Goal: Find specific page/section: Find specific page/section

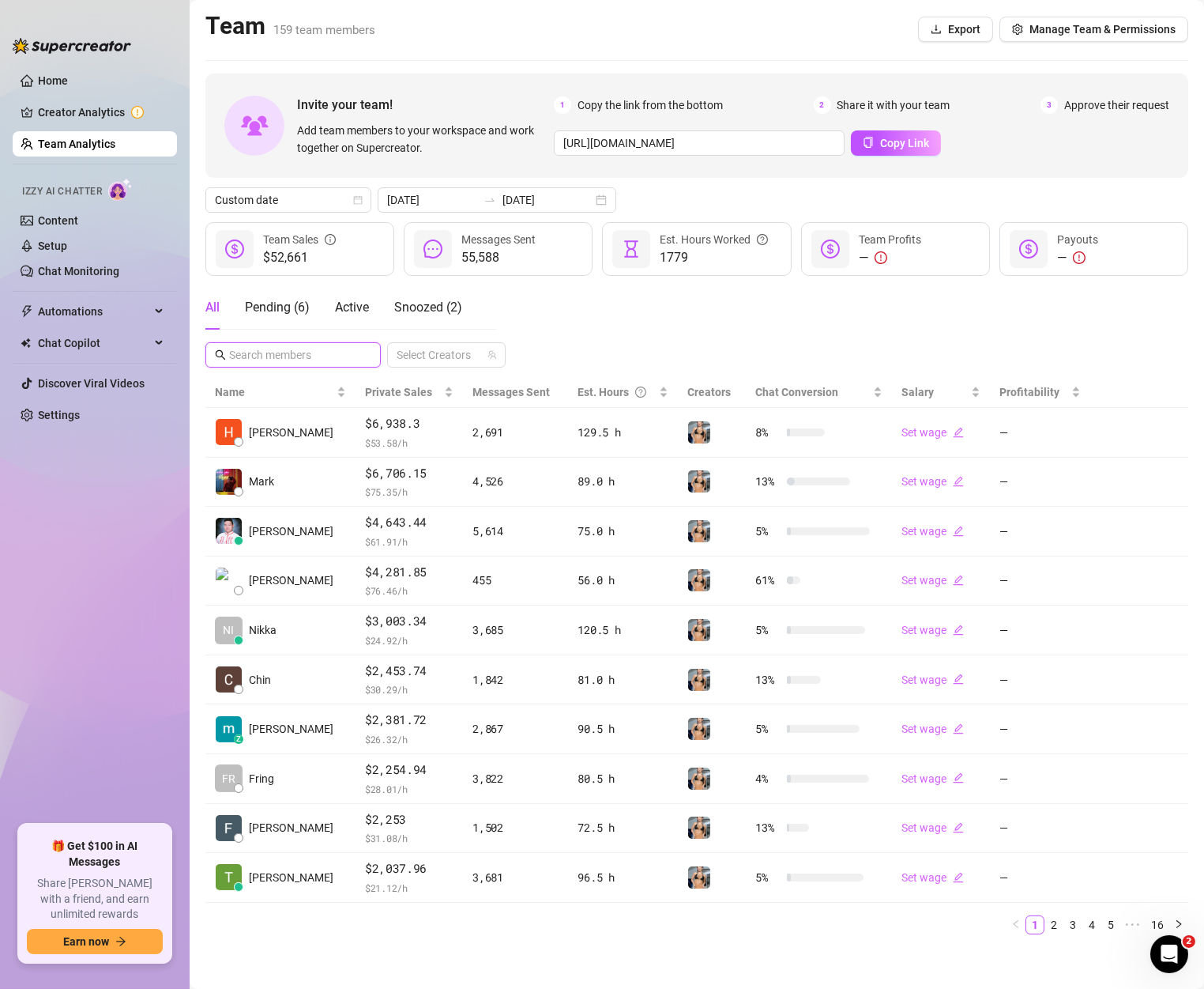
click at [280, 355] on input "text" at bounding box center [294, 355] width 130 height 18
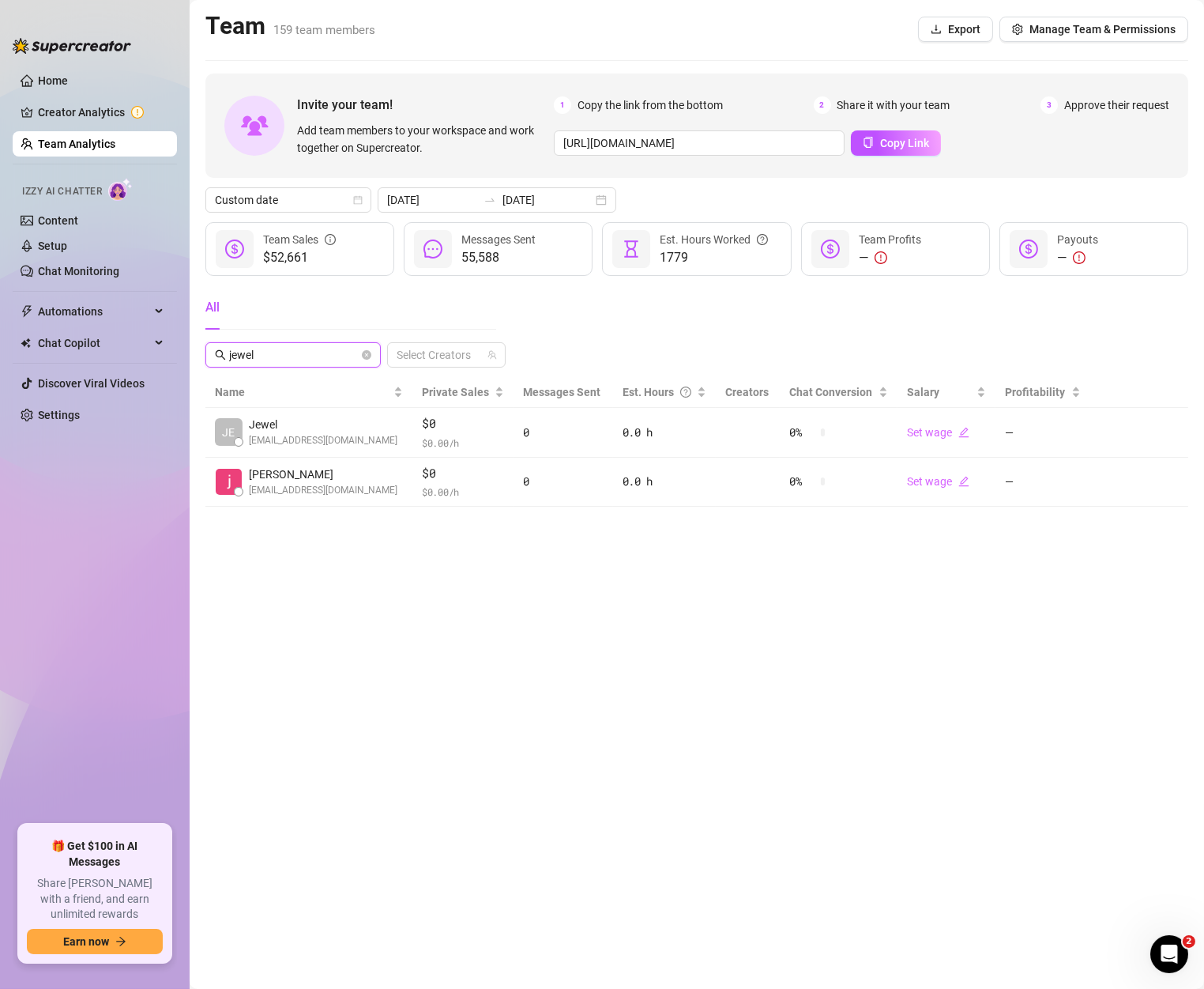
drag, startPoint x: 280, startPoint y: 355, endPoint x: 198, endPoint y: 359, distance: 82.1
click at [198, 359] on main "Team 159 team members Export Manage Team & Permissions Invite your team! Add te…" at bounding box center [697, 494] width 1015 height 989
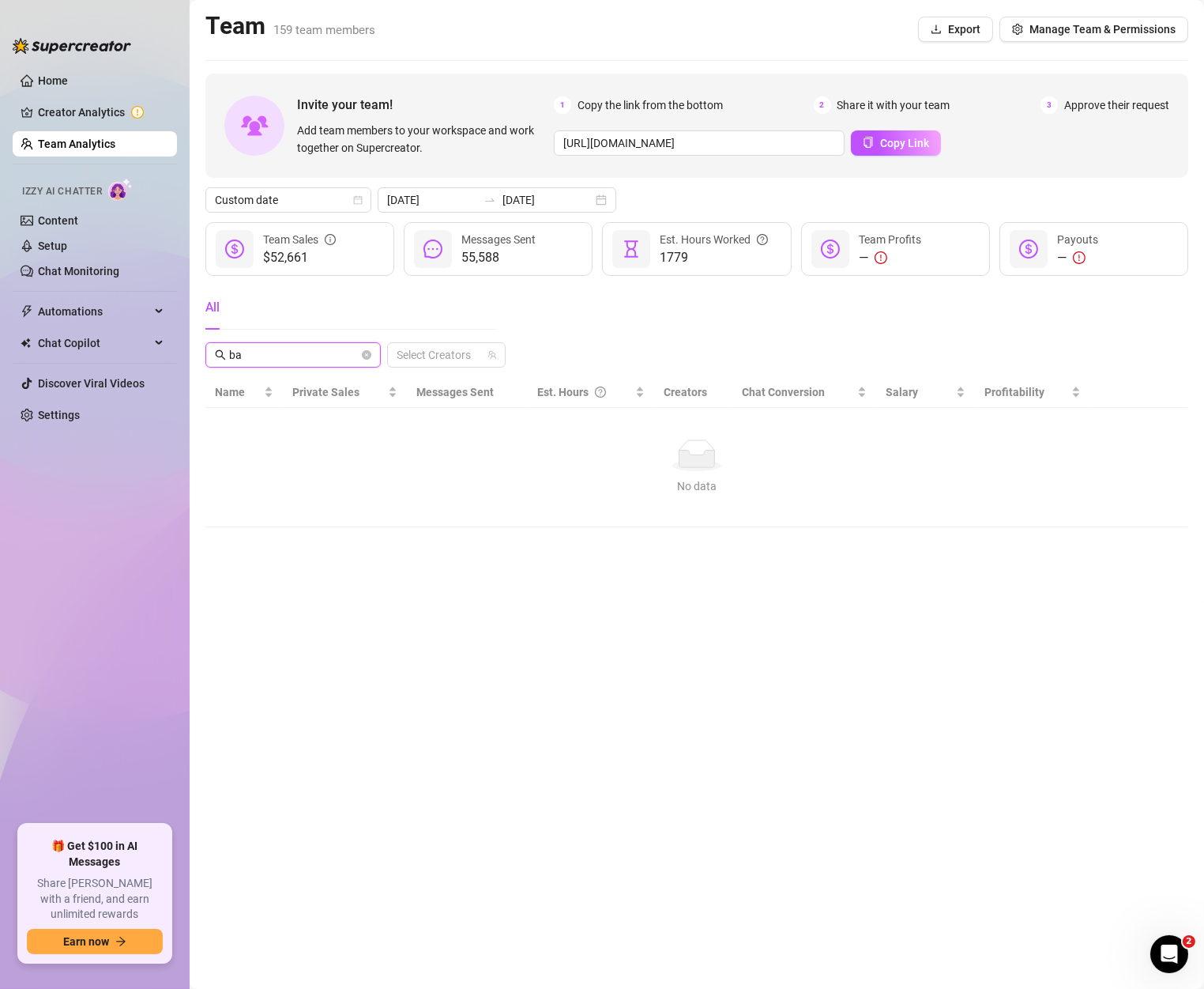
type input "b"
type input "axel"
click at [372, 355] on span "axel" at bounding box center [292, 355] width 175 height 26
click at [368, 355] on icon "close-circle" at bounding box center [367, 355] width 10 height 10
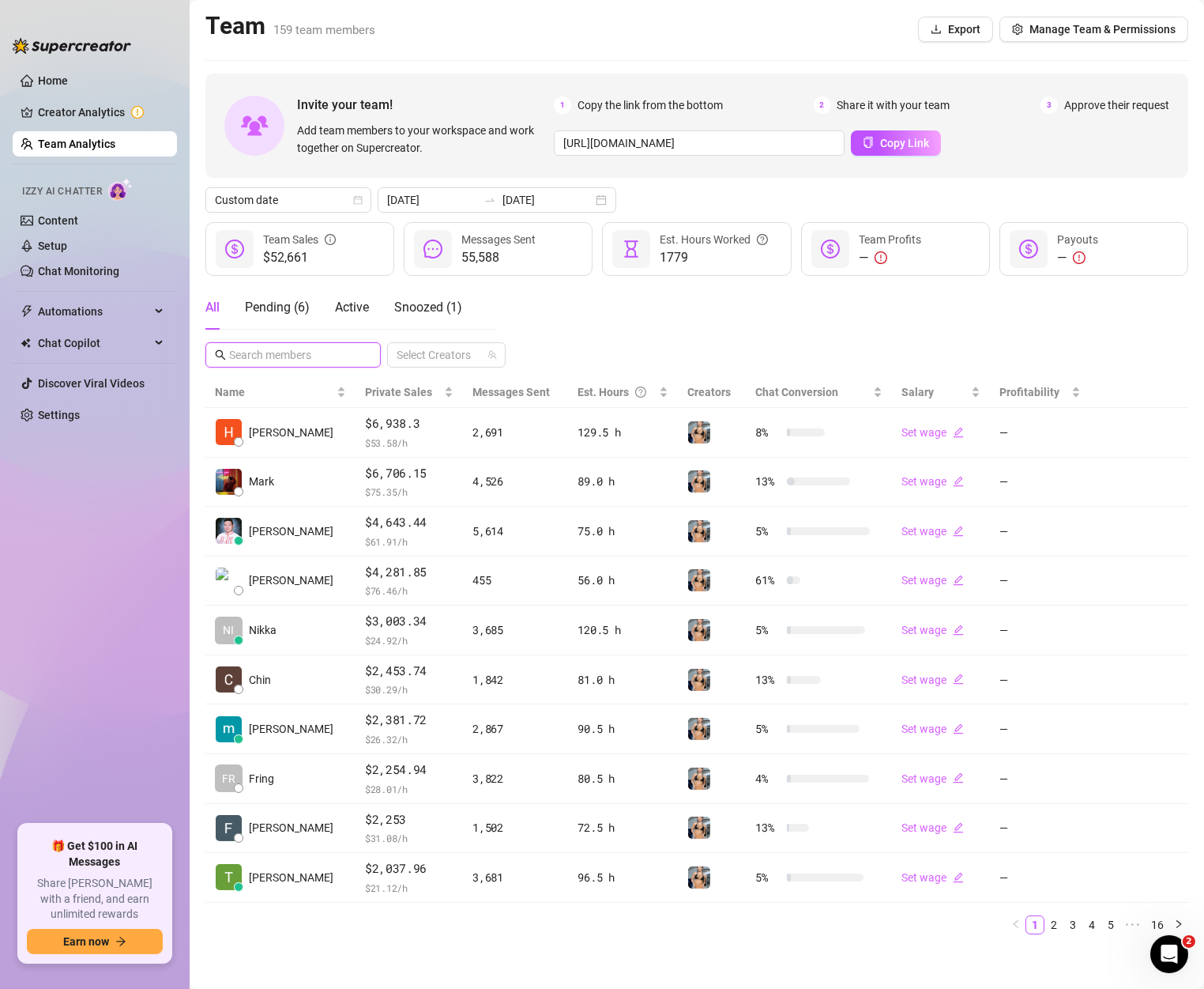
click at [311, 355] on input "text" at bounding box center [294, 355] width 130 height 18
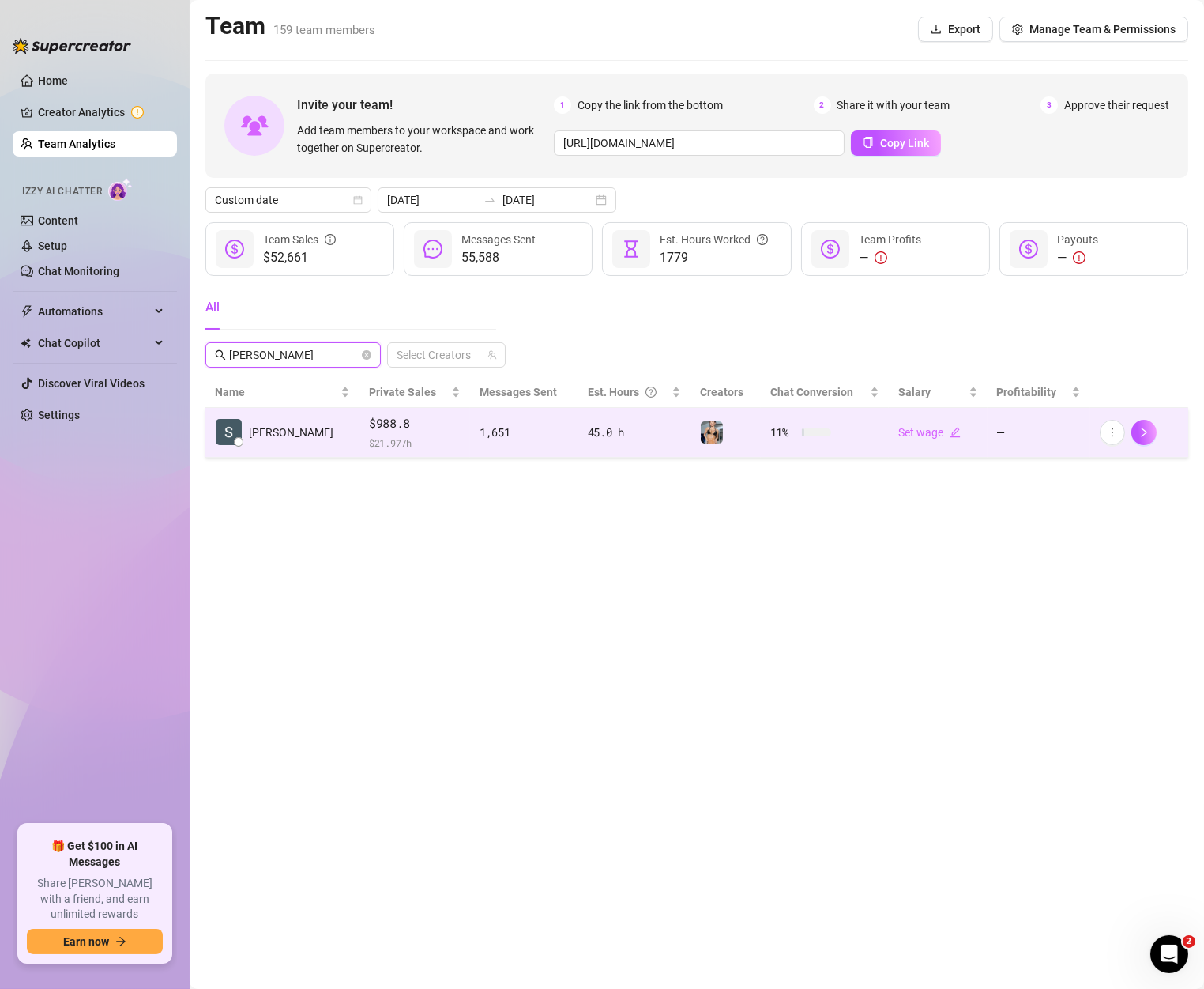
type input "[PERSON_NAME]"
click at [369, 432] on span "$988.8" at bounding box center [415, 424] width 91 height 19
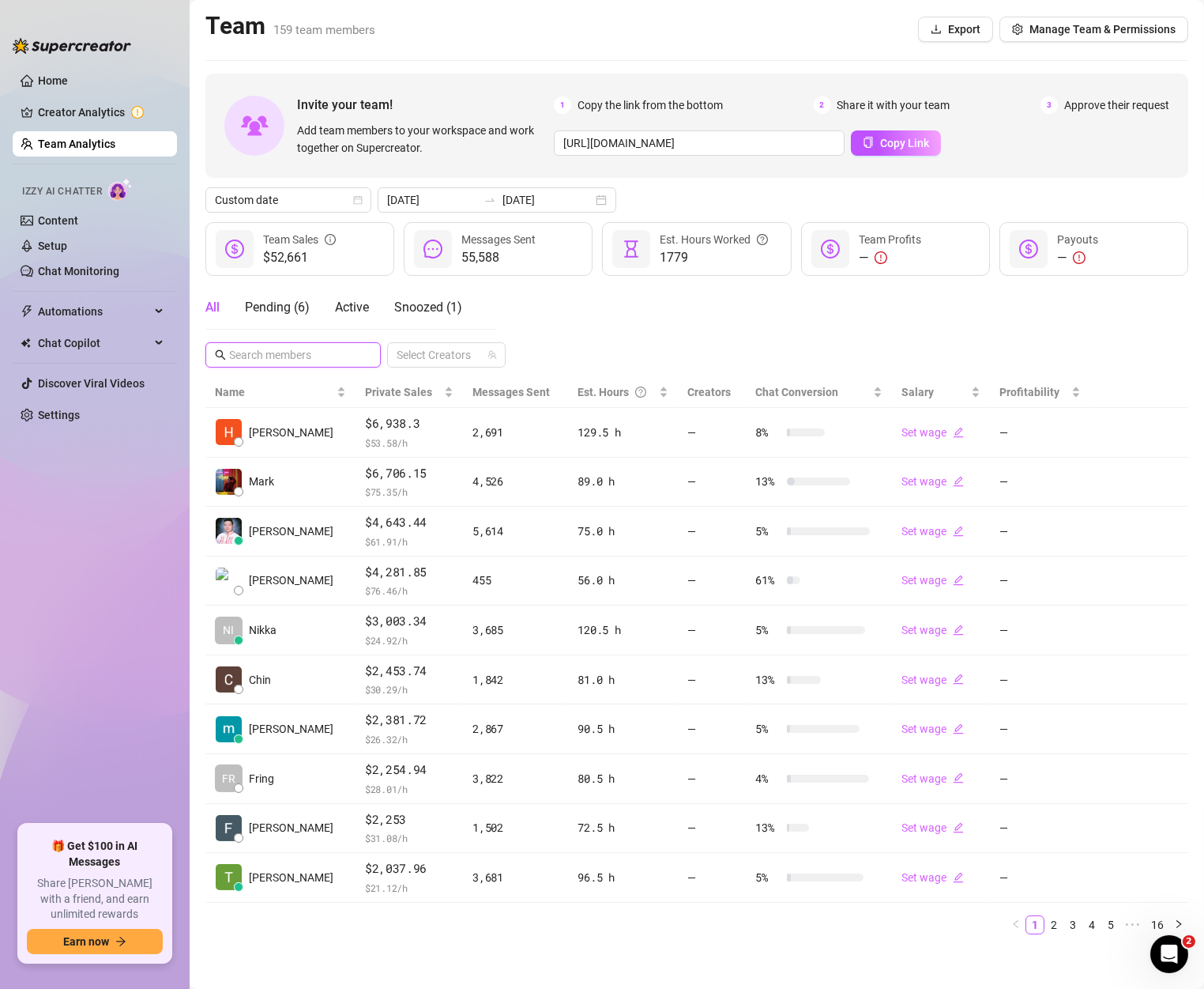
click at [340, 363] on input "text" at bounding box center [294, 355] width 130 height 18
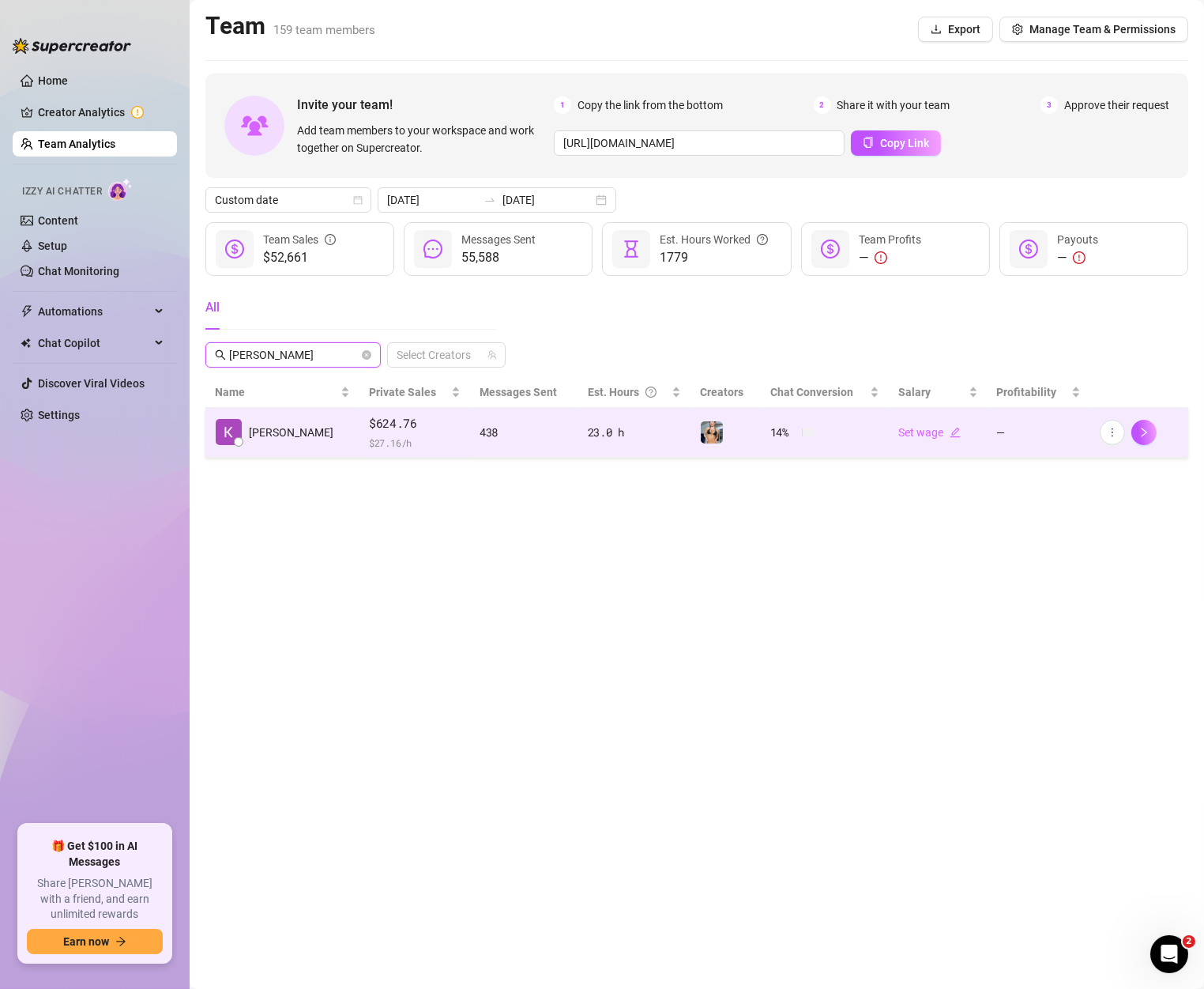
type input "[PERSON_NAME]"
click at [396, 442] on span "$ 27.16 /h" at bounding box center [415, 443] width 91 height 16
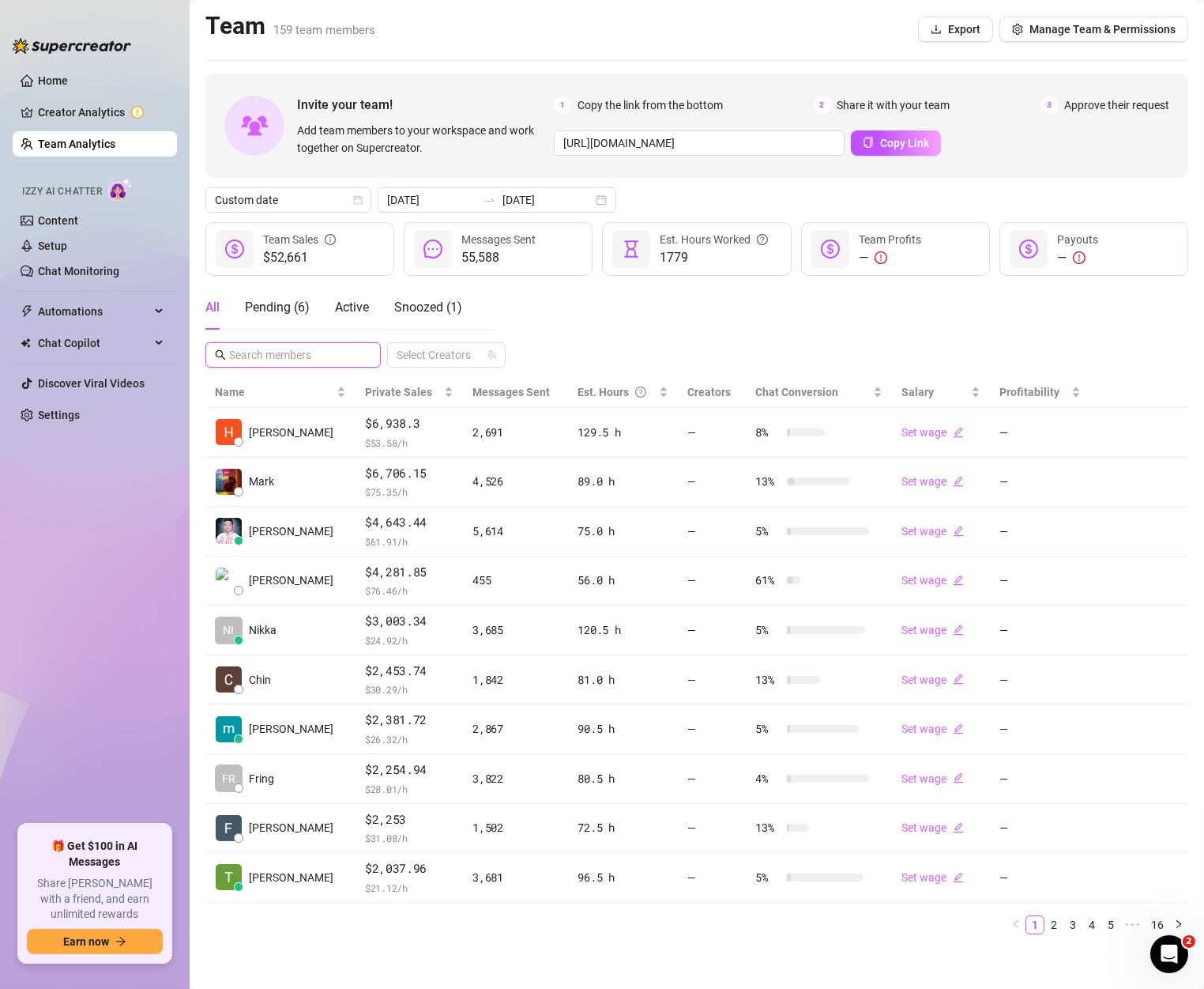
click at [316, 349] on input "text" at bounding box center [294, 355] width 130 height 18
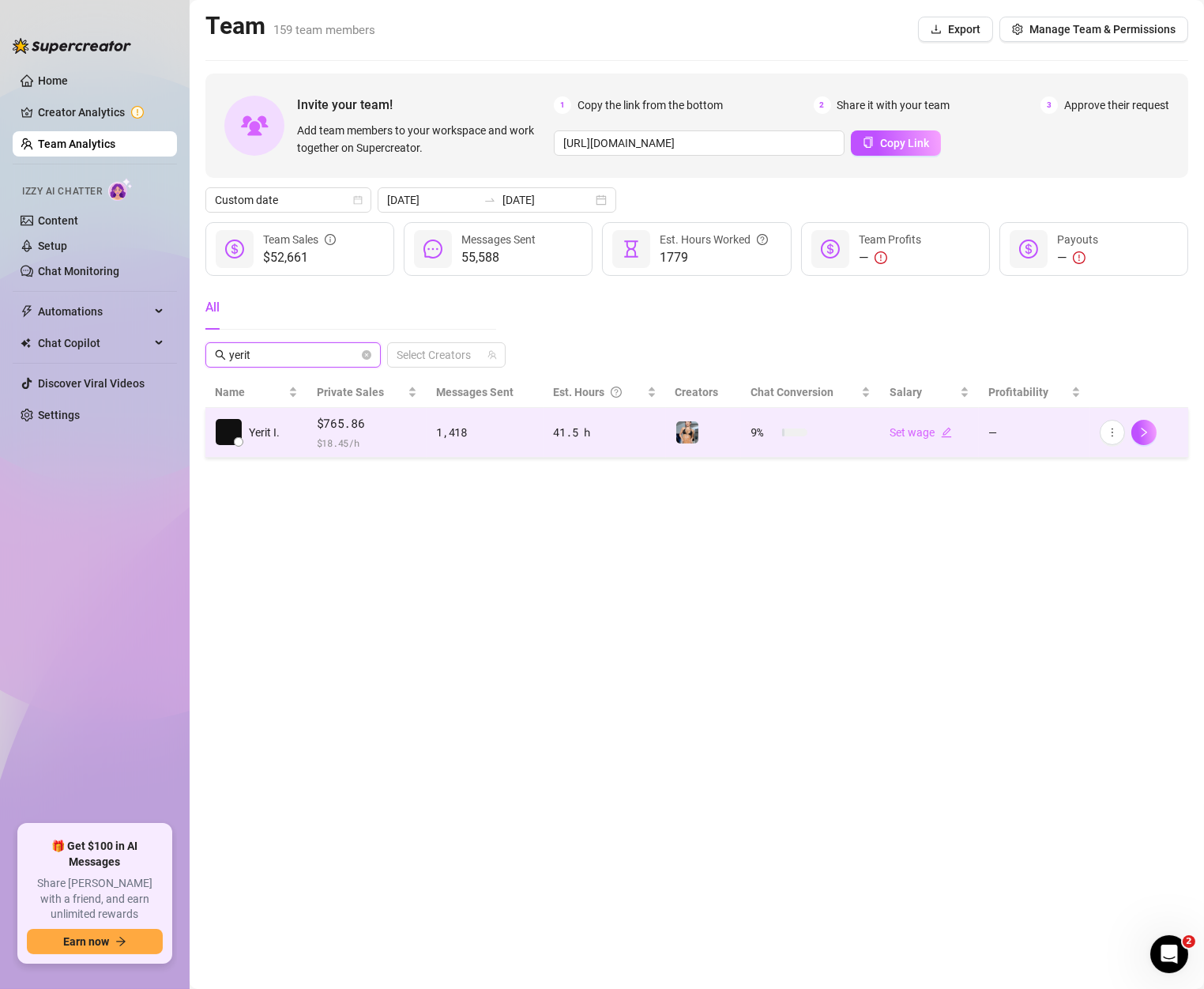
type input "yerit"
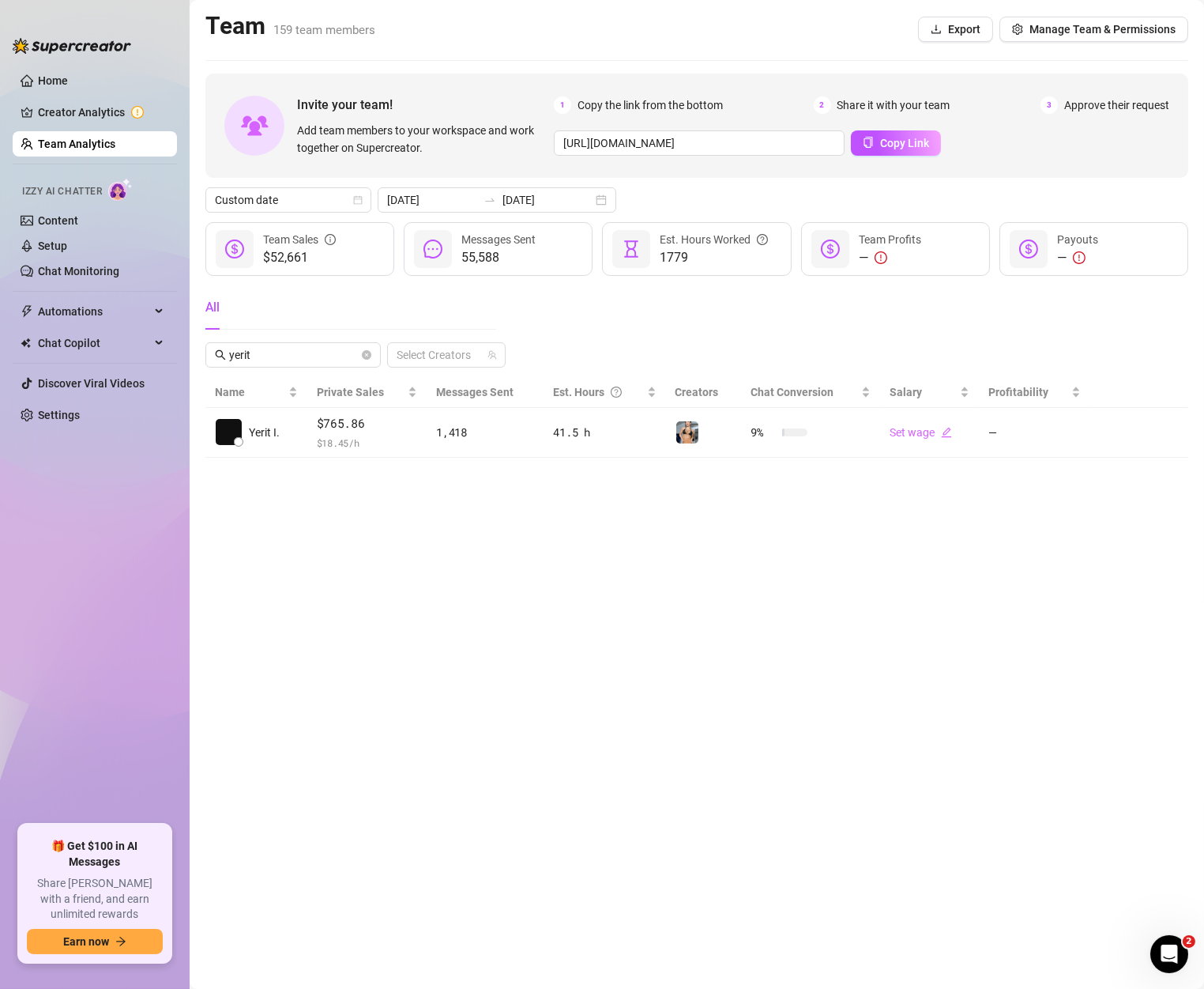
drag, startPoint x: 340, startPoint y: 436, endPoint x: 1195, endPoint y: 464, distance: 855.5
click at [341, 434] on span "$765.86" at bounding box center [368, 424] width 101 height 19
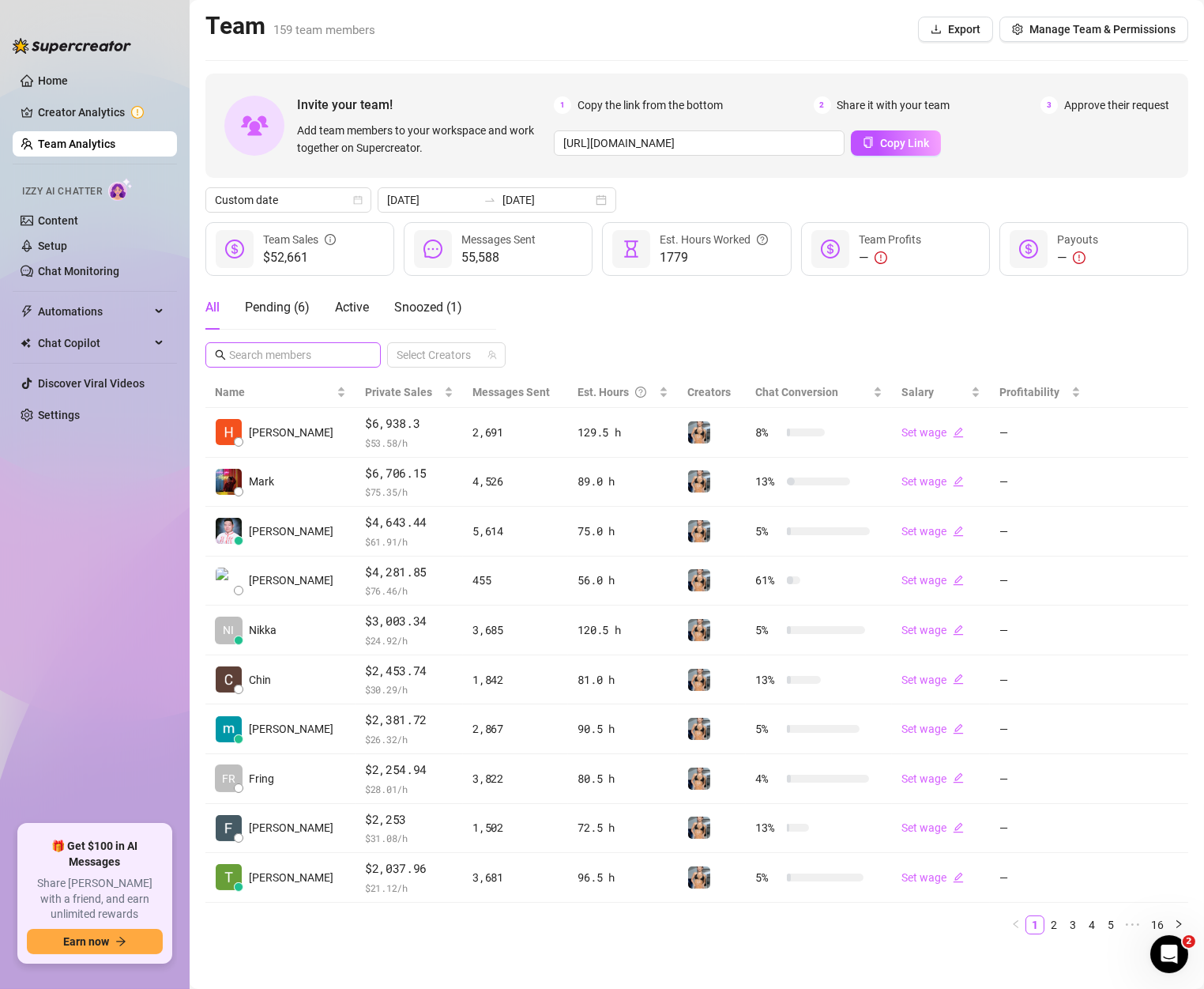
click at [325, 344] on span at bounding box center [292, 355] width 175 height 26
click at [324, 351] on input "text" at bounding box center [294, 355] width 130 height 18
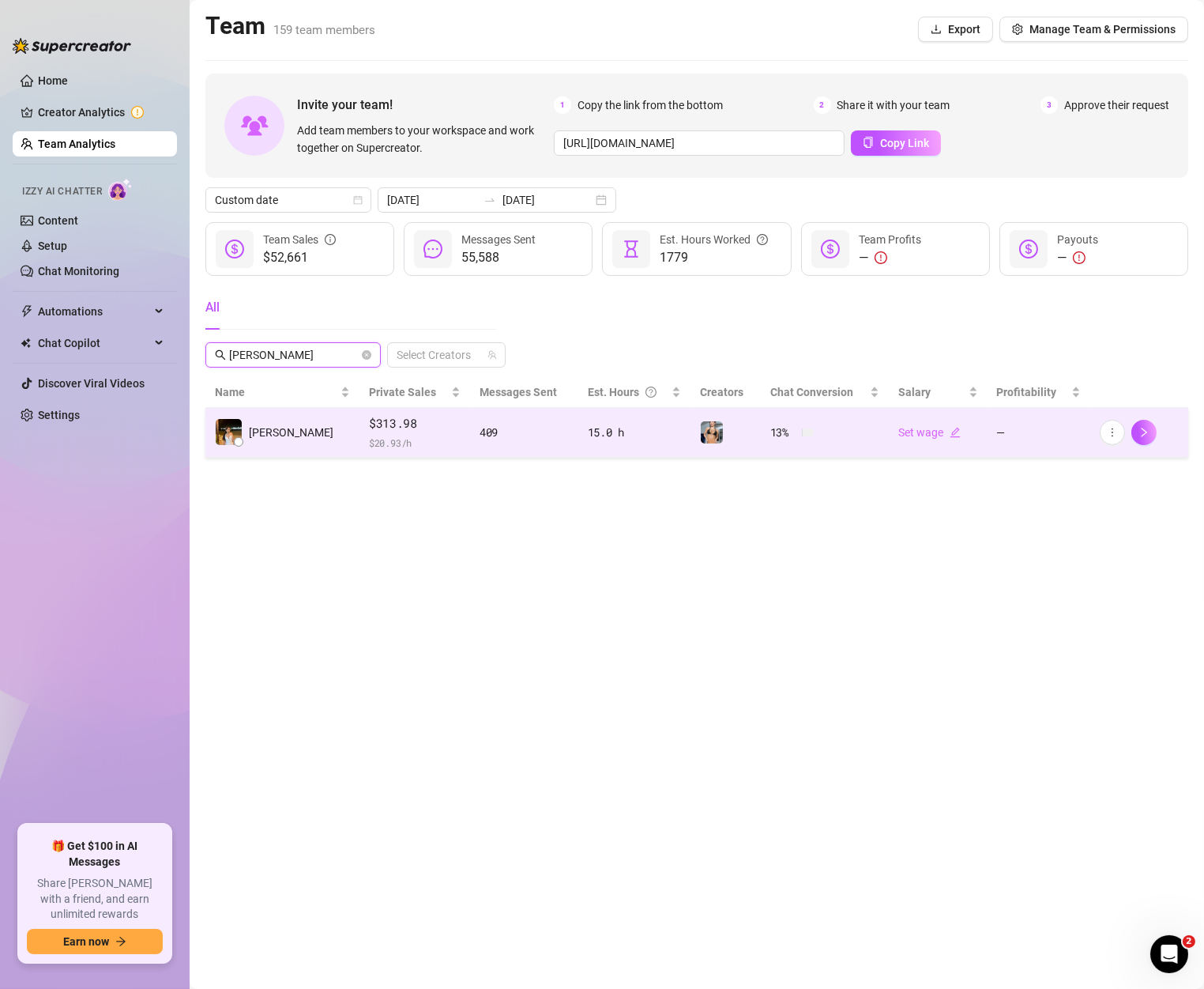
type input "[PERSON_NAME]"
click at [314, 432] on td "[PERSON_NAME]" at bounding box center [282, 433] width 154 height 50
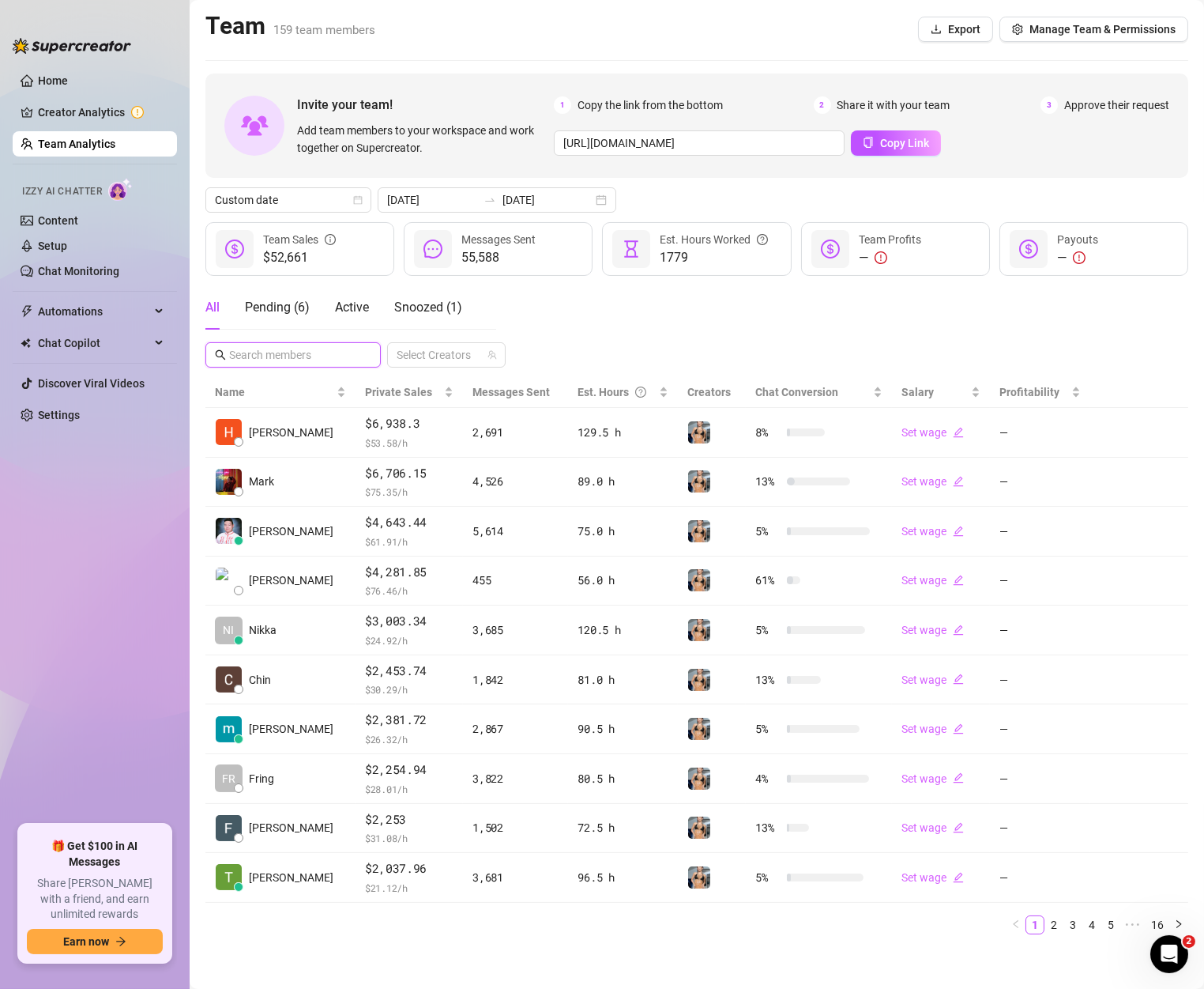
click at [321, 351] on input "text" at bounding box center [294, 355] width 130 height 18
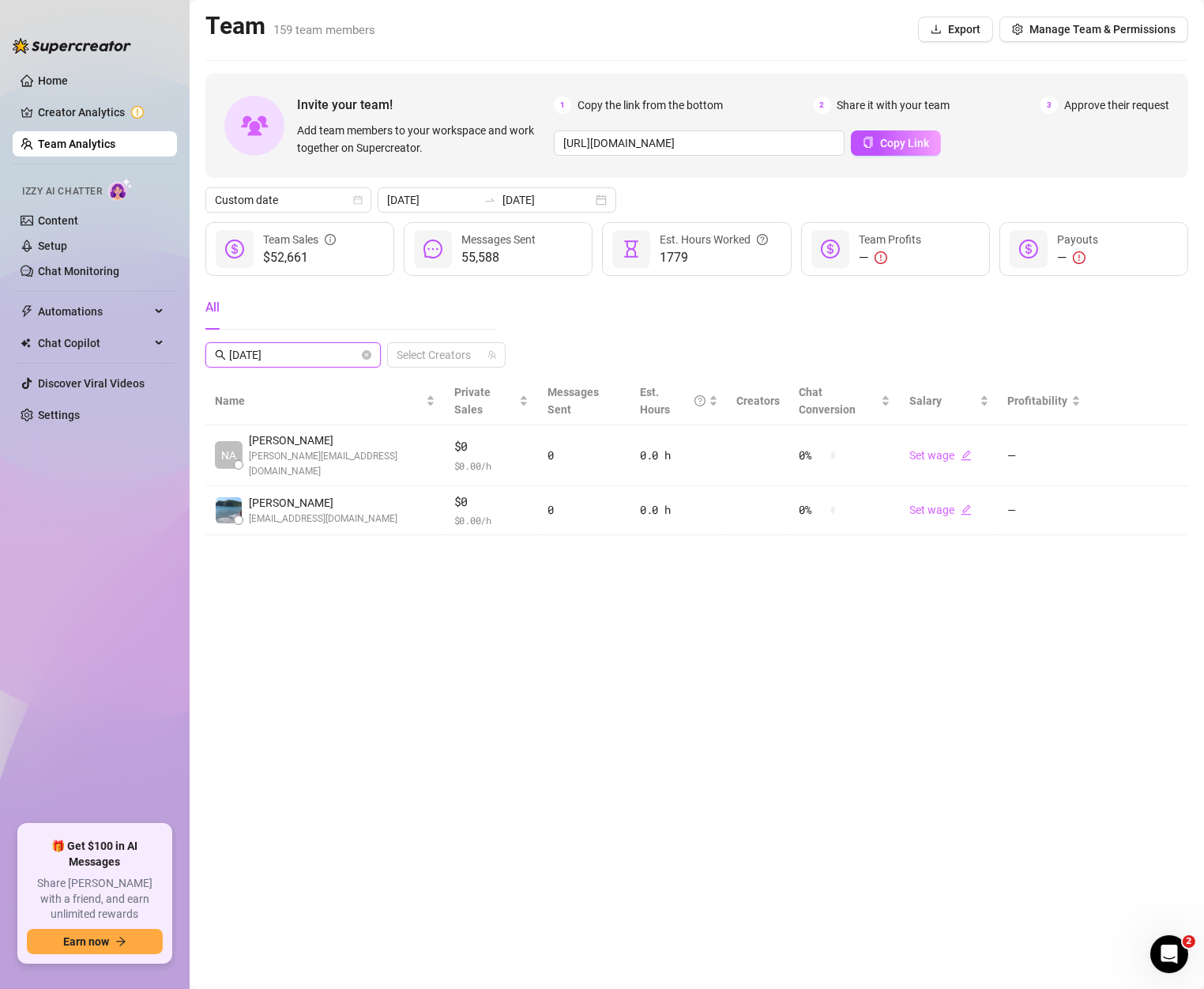
type input "[DATE]"
click at [364, 357] on icon "close-circle" at bounding box center [367, 355] width 10 height 10
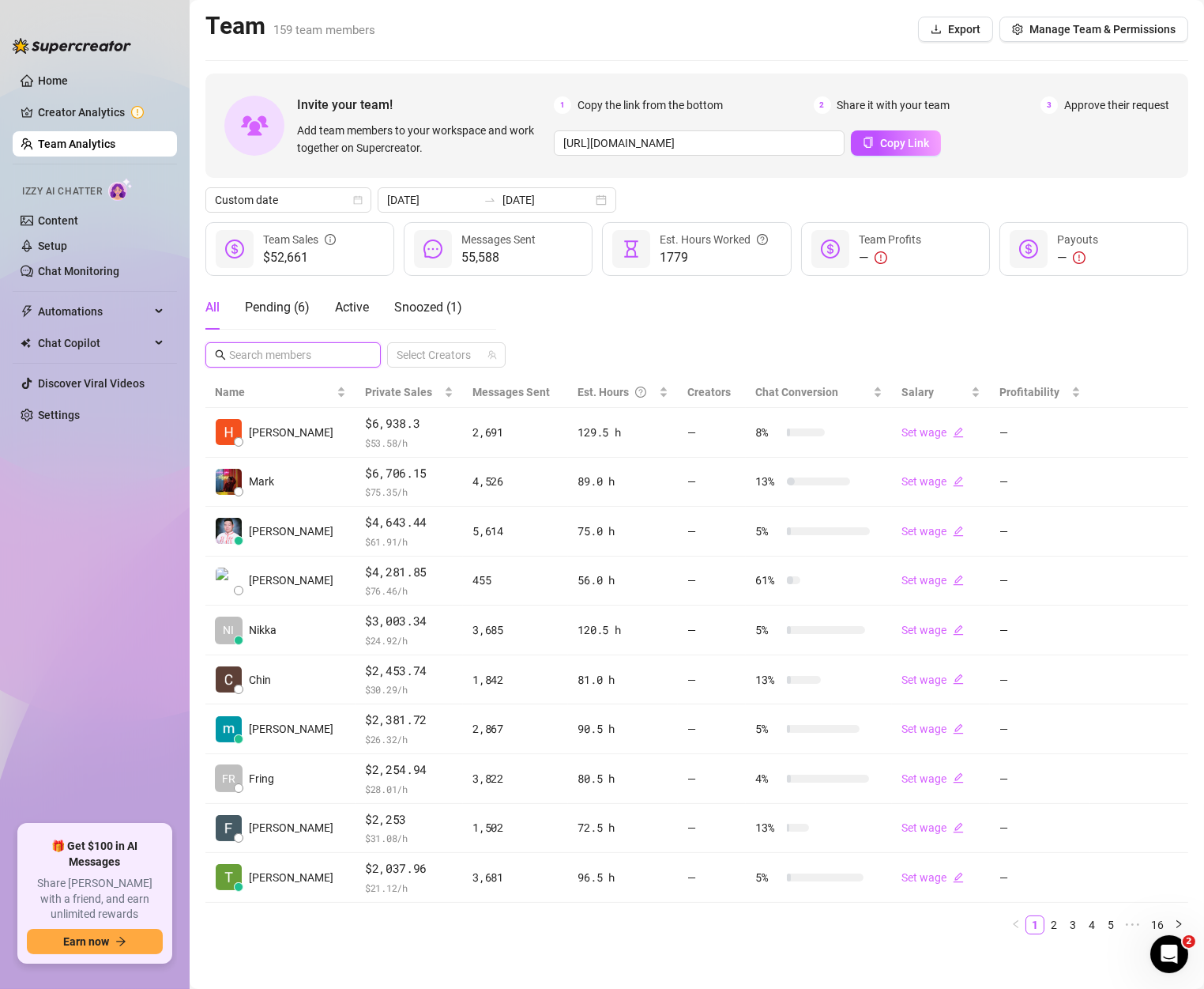
click at [310, 359] on input "text" at bounding box center [294, 355] width 130 height 18
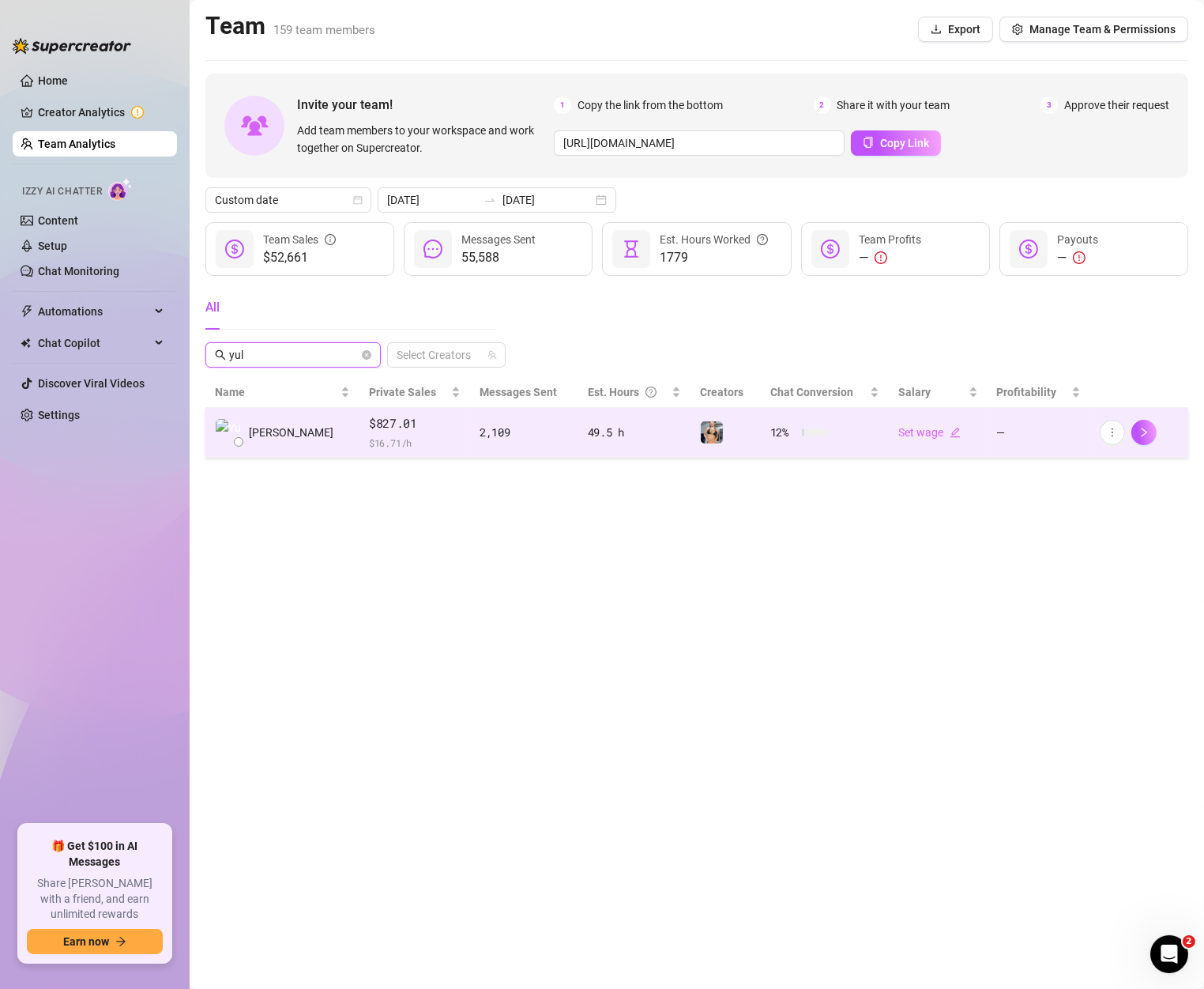
type input "yul"
click at [360, 437] on td "$827.01 $ 16.71 /h" at bounding box center [415, 433] width 111 height 50
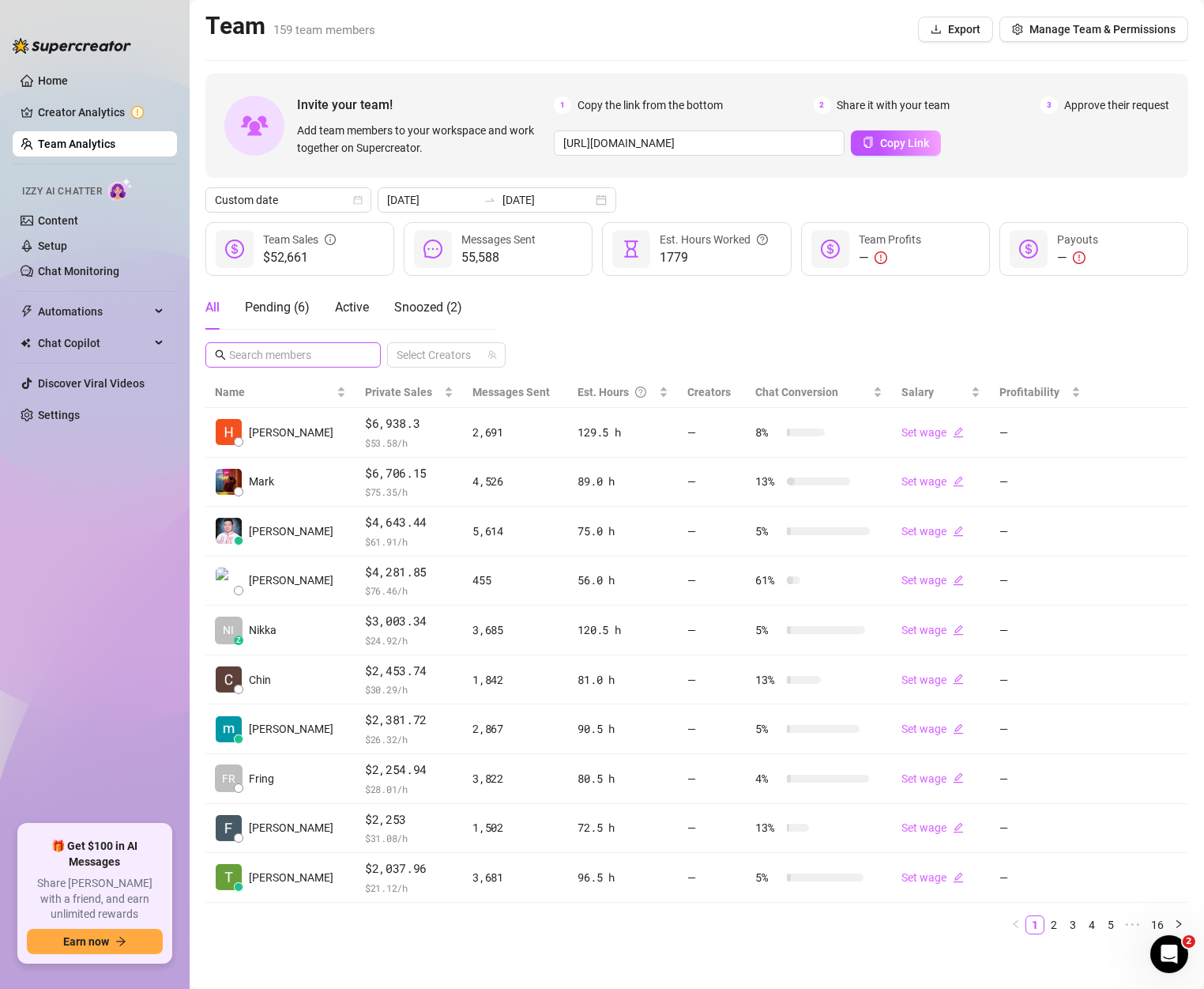
click at [304, 366] on span at bounding box center [292, 355] width 175 height 26
click at [304, 357] on input "text" at bounding box center [294, 355] width 130 height 18
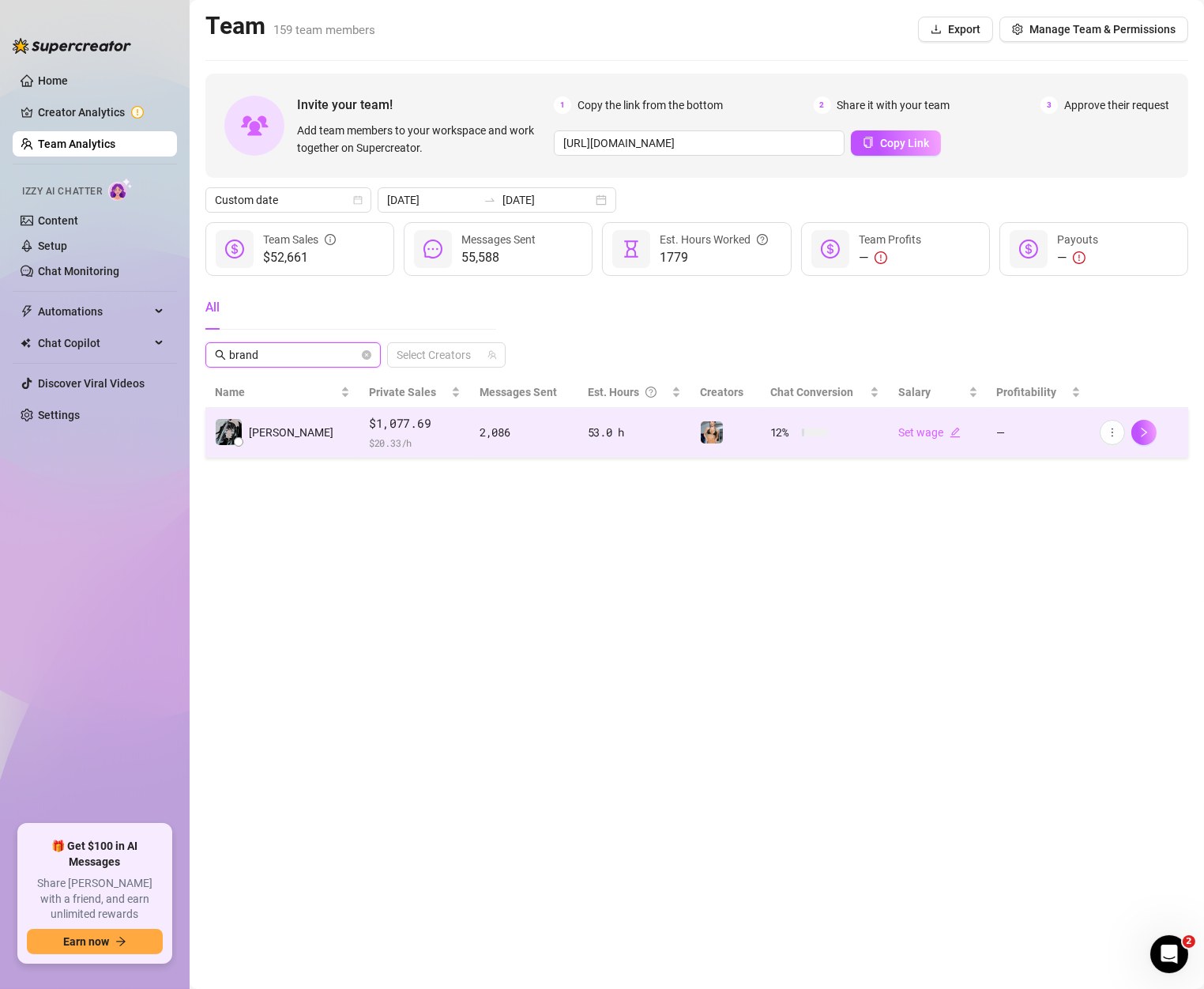
type input "brand"
click at [310, 417] on td "[PERSON_NAME]" at bounding box center [282, 433] width 154 height 50
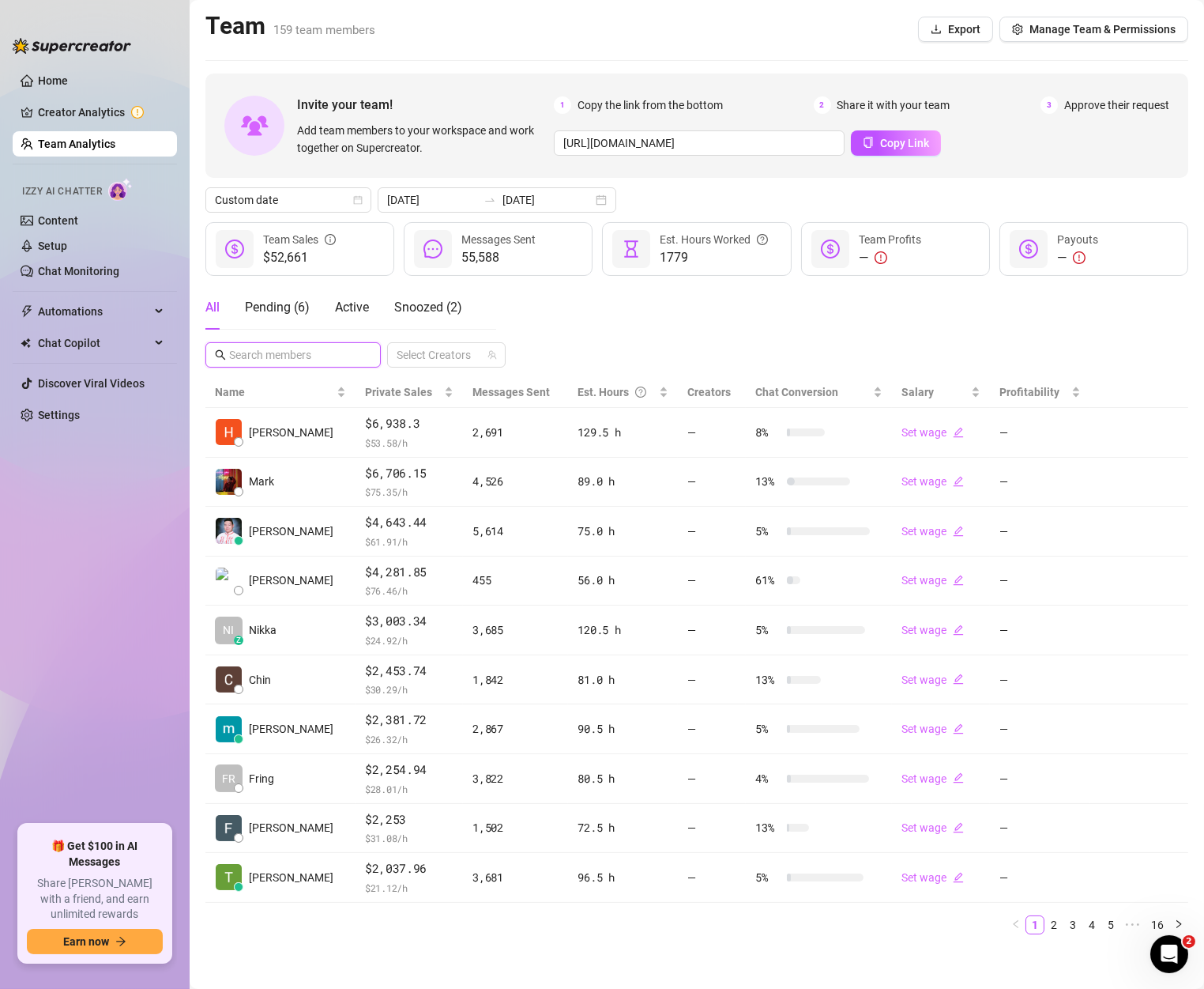
click at [323, 359] on input "text" at bounding box center [294, 355] width 130 height 18
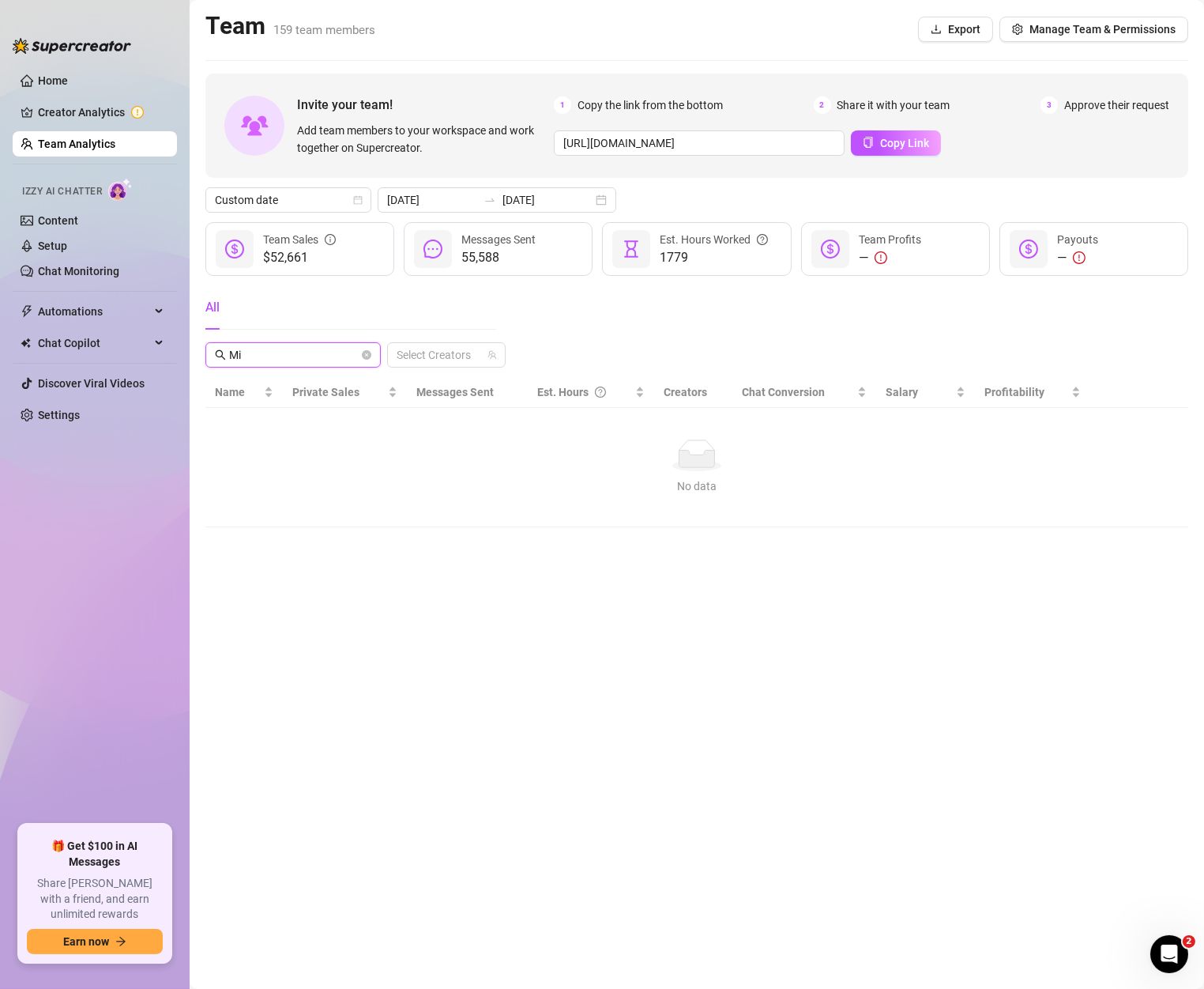
type input "M"
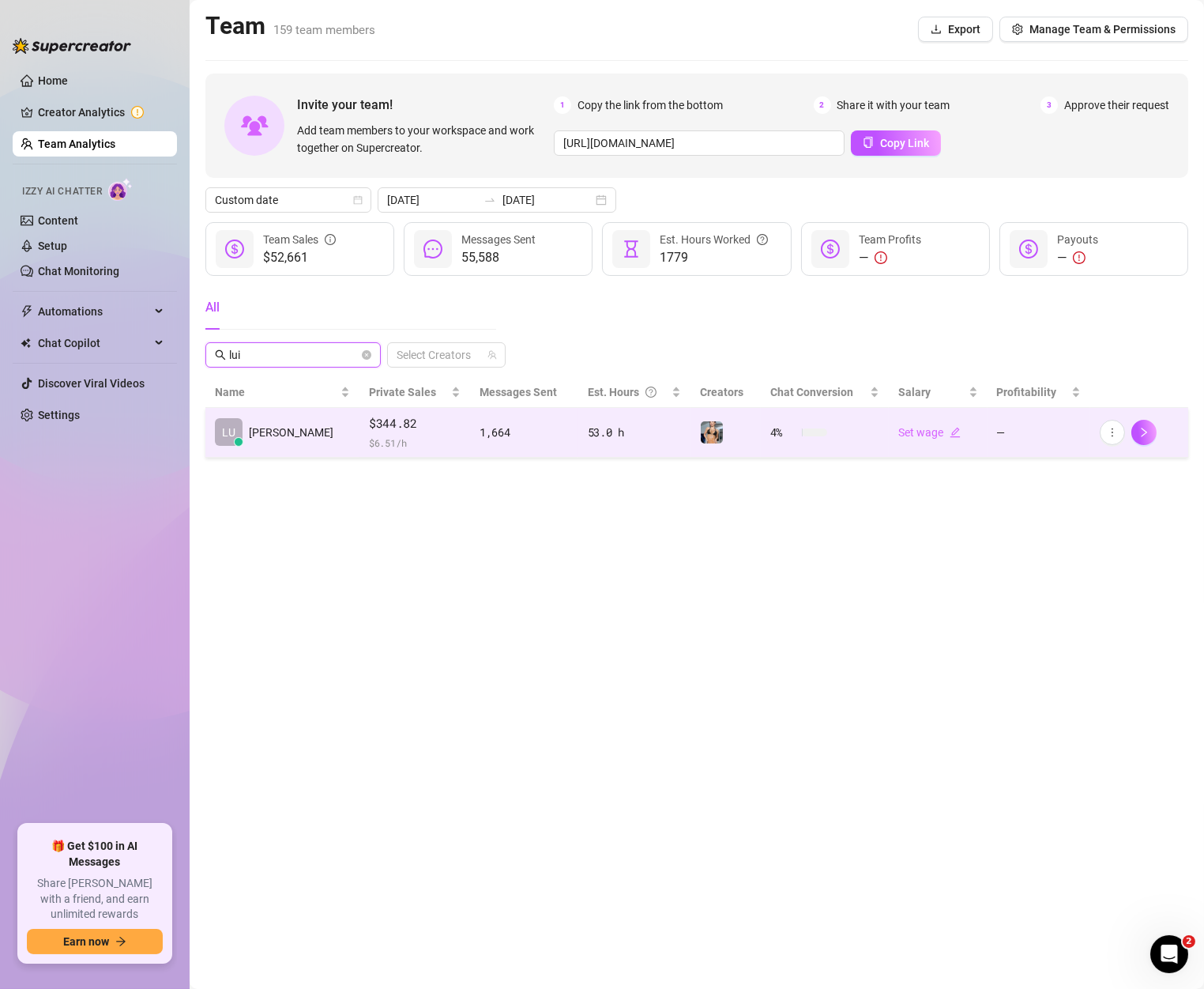
type input "lui"
click at [369, 429] on span "$344.82" at bounding box center [415, 424] width 91 height 19
